Goal: Find specific page/section

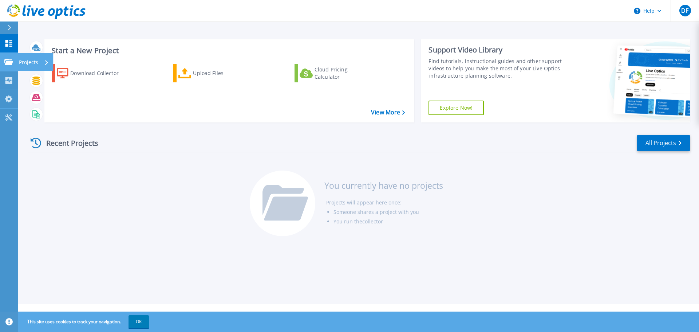
click at [13, 63] on div "Projects" at bounding box center [21, 62] width 34 height 7
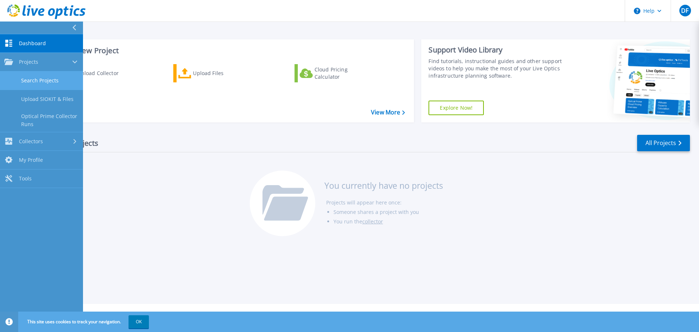
click at [42, 78] on link "Search Projects" at bounding box center [41, 80] width 83 height 19
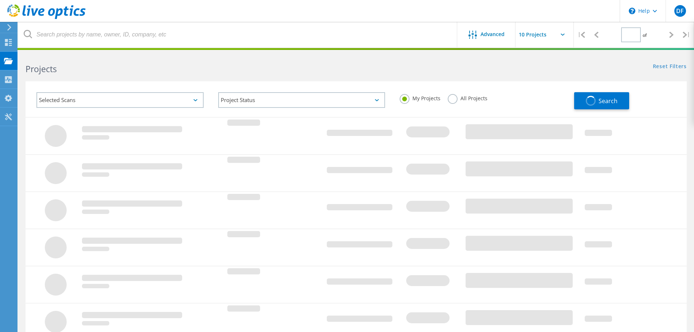
type input "1"
